Goal: Check status: Check status

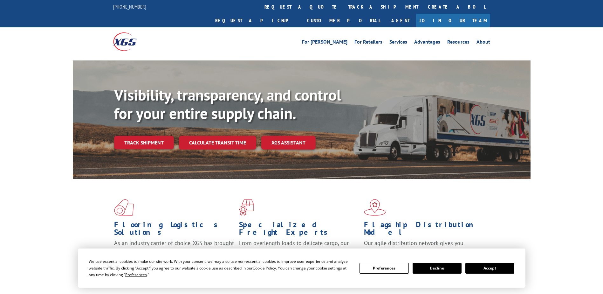
click at [503, 265] on button "Accept" at bounding box center [489, 268] width 49 height 11
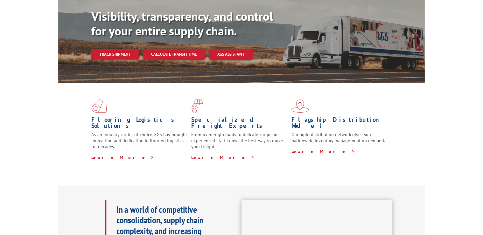
scroll to position [64, 0]
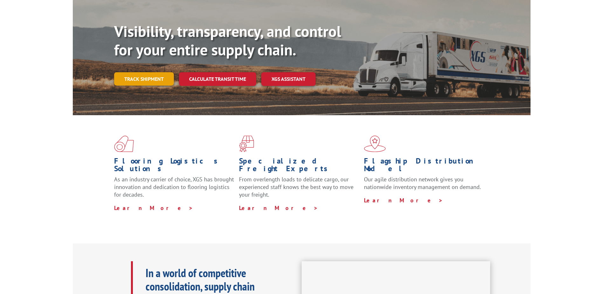
click at [138, 72] on link "Track shipment" at bounding box center [144, 78] width 60 height 13
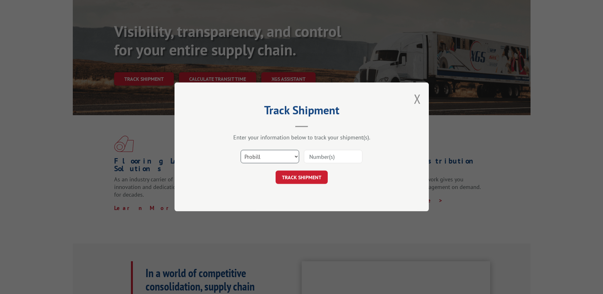
click at [296, 156] on select "Select category... Probill BOL PO" at bounding box center [270, 156] width 58 height 13
select select "bol"
click at [241, 150] on select "Select category... Probill BOL PO" at bounding box center [270, 156] width 58 height 13
drag, startPoint x: 338, startPoint y: 154, endPoint x: 291, endPoint y: 151, distance: 47.5
click at [291, 151] on div "Select category... Probill BOL PO" at bounding box center [301, 156] width 191 height 21
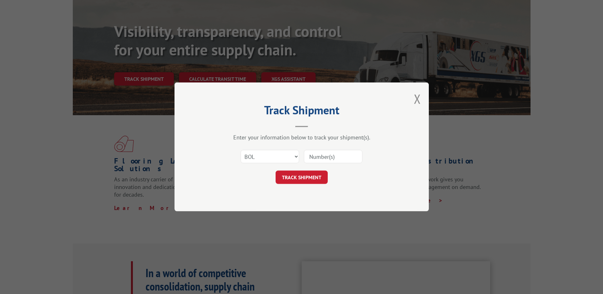
paste input "2864862"
type input "2864862"
click at [318, 181] on button "TRACK SHIPMENT" at bounding box center [302, 177] width 52 height 13
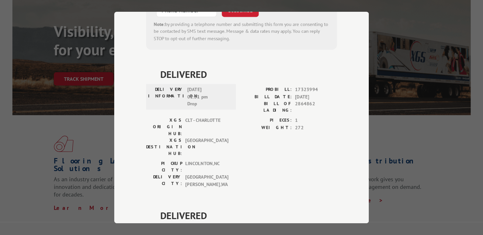
scroll to position [381, 0]
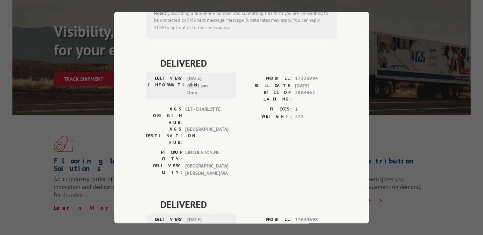
click at [426, 33] on div "Track Shipment DELIVERED DELIVERY INFORMATION: [DATE] 04:18 pm Gabe PROBILL: 15…" at bounding box center [241, 117] width 483 height 235
